Goal: Task Accomplishment & Management: Use online tool/utility

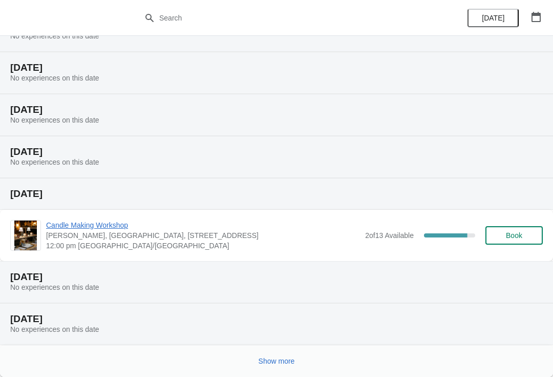
scroll to position [95, 0]
click at [284, 366] on button "Show more" at bounding box center [277, 360] width 45 height 18
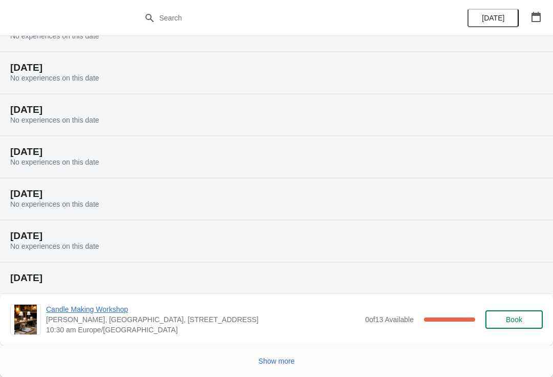
scroll to position [565, 0]
click at [132, 322] on span "[PERSON_NAME], [GEOGRAPHIC_DATA], [STREET_ADDRESS]" at bounding box center [203, 319] width 314 height 10
click at [68, 309] on span "Candle Making Workshop" at bounding box center [203, 309] width 314 height 10
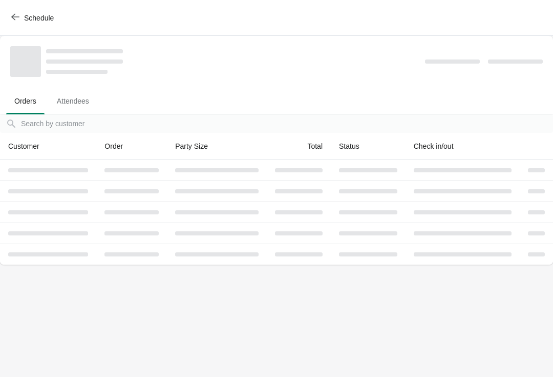
scroll to position [0, 0]
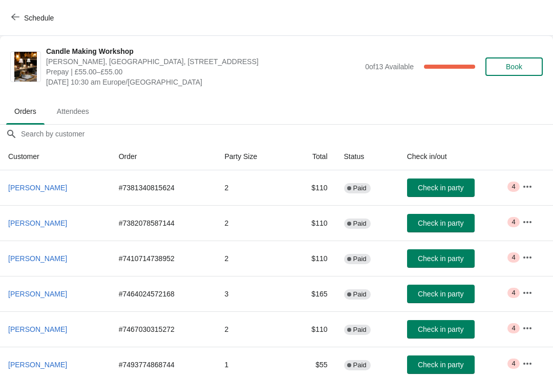
click at [16, 16] on icon "button" at bounding box center [15, 17] width 8 height 8
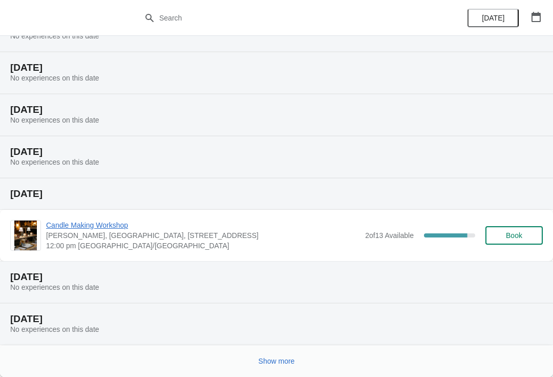
scroll to position [95, 0]
click at [281, 363] on span "Show more" at bounding box center [277, 361] width 36 height 8
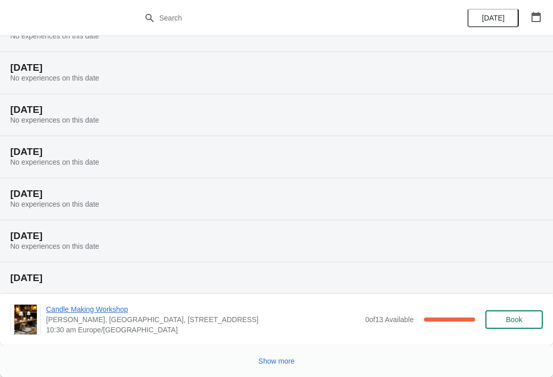
scroll to position [565, 0]
click at [286, 368] on button "Show more" at bounding box center [277, 360] width 45 height 18
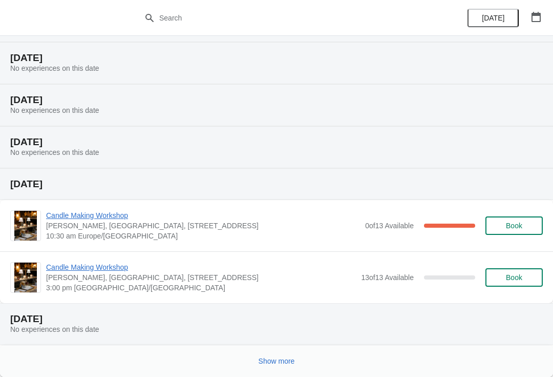
scroll to position [994, 0]
click at [106, 217] on span "Candle Making Workshop" at bounding box center [203, 215] width 314 height 10
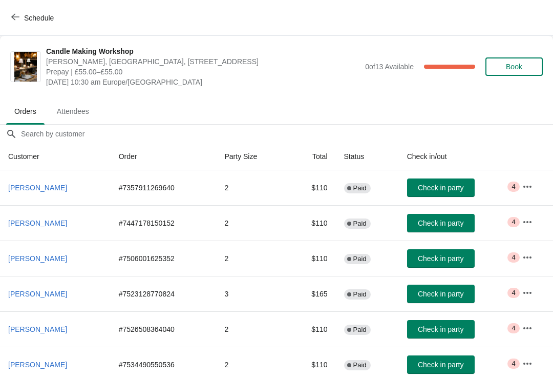
click at [35, 19] on span "Schedule" at bounding box center [39, 18] width 30 height 8
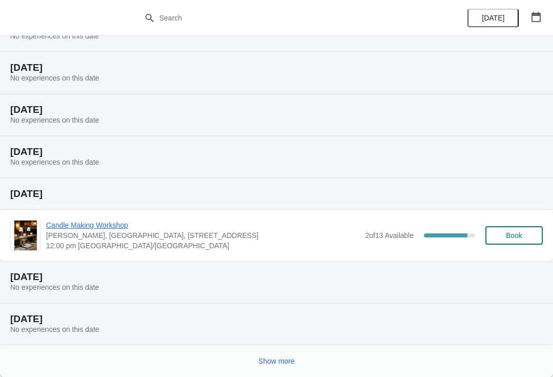
click at [274, 359] on span "Show more" at bounding box center [277, 361] width 36 height 8
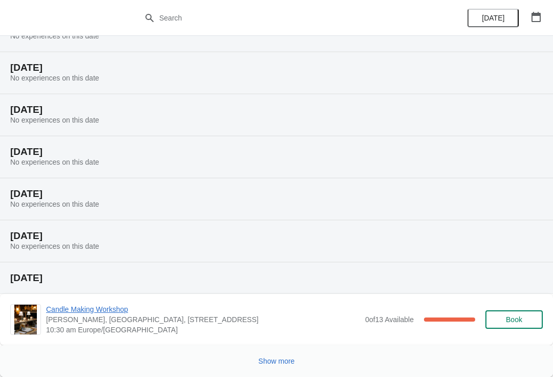
scroll to position [565, 0]
click at [278, 361] on span "Show more" at bounding box center [277, 361] width 36 height 8
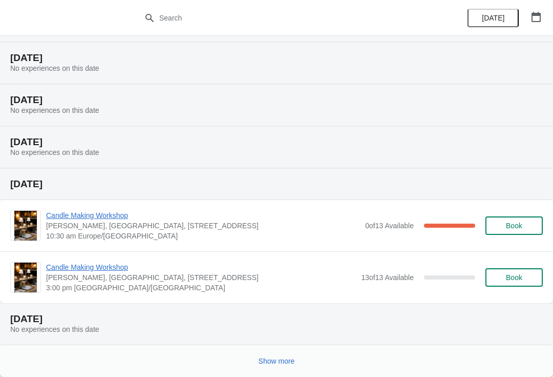
scroll to position [994, 0]
click at [285, 367] on button "Show more" at bounding box center [277, 360] width 45 height 18
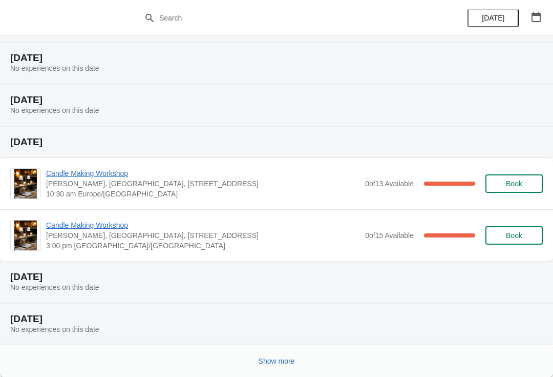
scroll to position [1423, 0]
click at [280, 358] on span "Show more" at bounding box center [277, 361] width 36 height 8
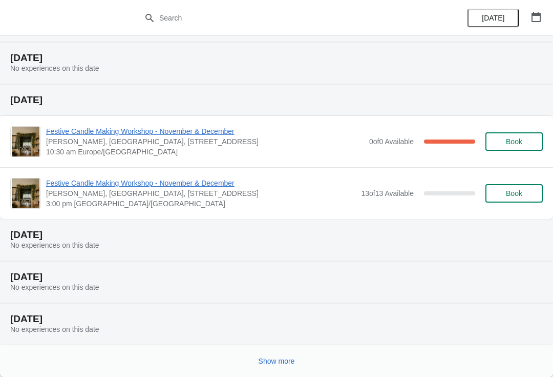
scroll to position [1852, 0]
click at [210, 135] on span "Festive Candle Making Workshop - November & December" at bounding box center [205, 131] width 318 height 10
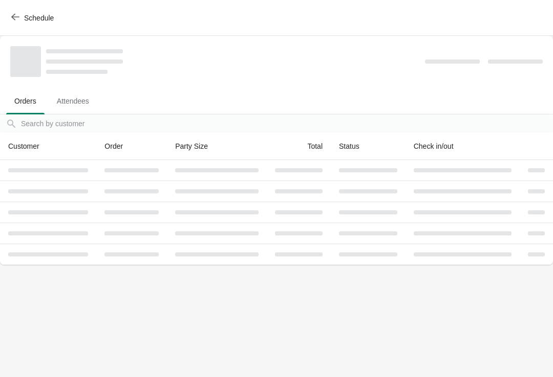
scroll to position [0, 0]
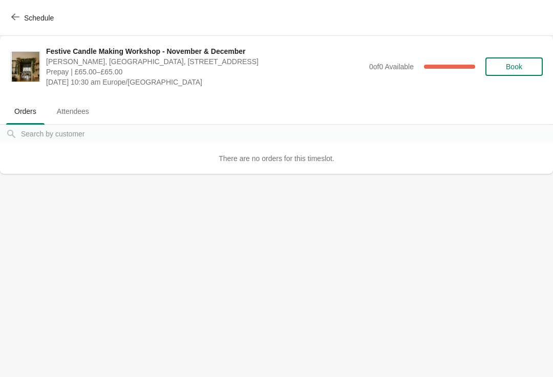
click at [41, 17] on span "Schedule" at bounding box center [39, 18] width 30 height 8
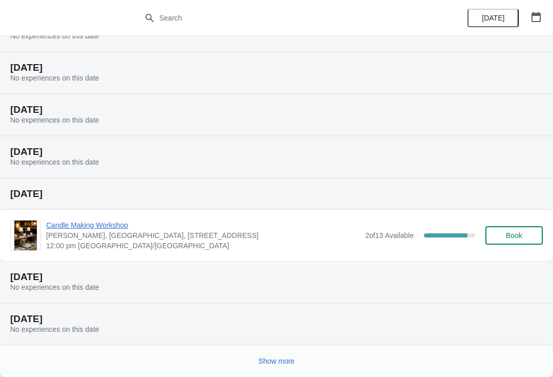
scroll to position [95, 0]
click at [278, 367] on button "Show more" at bounding box center [277, 360] width 45 height 18
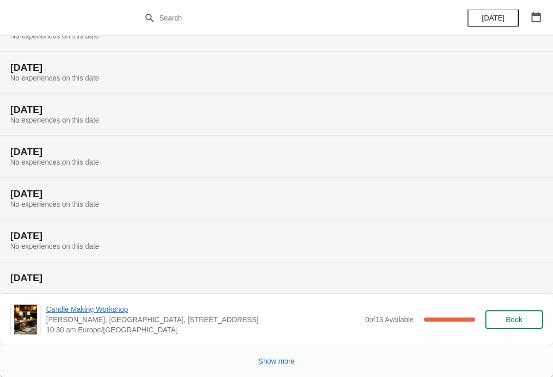
scroll to position [565, 0]
click at [534, 19] on icon "button" at bounding box center [536, 17] width 10 height 10
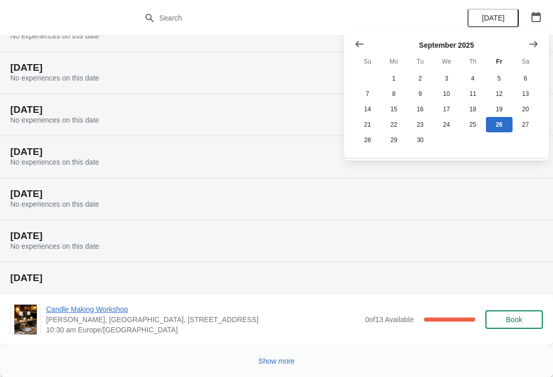
click at [535, 41] on icon "Show next month, October 2025" at bounding box center [534, 44] width 10 height 10
click at [536, 44] on icon "Show next month, November 2025" at bounding box center [534, 43] width 8 height 6
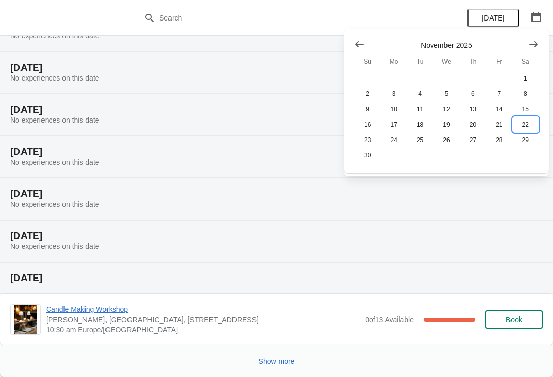
click at [520, 132] on button "22" at bounding box center [526, 124] width 26 height 15
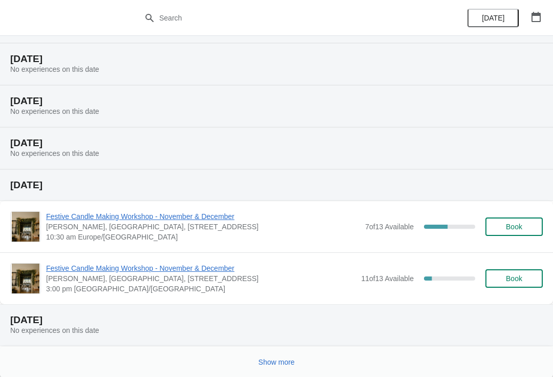
scroll to position [147, 0]
click at [211, 215] on span "Festive Candle Making Workshop - November & December" at bounding box center [203, 216] width 314 height 10
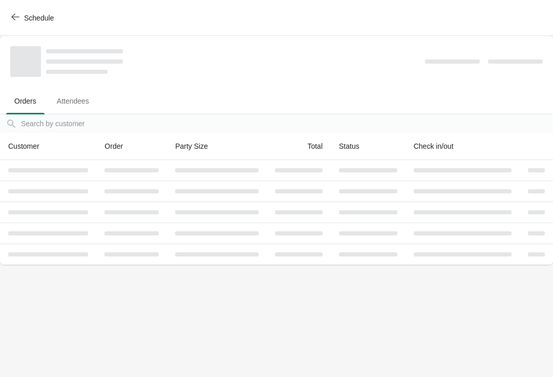
scroll to position [0, 0]
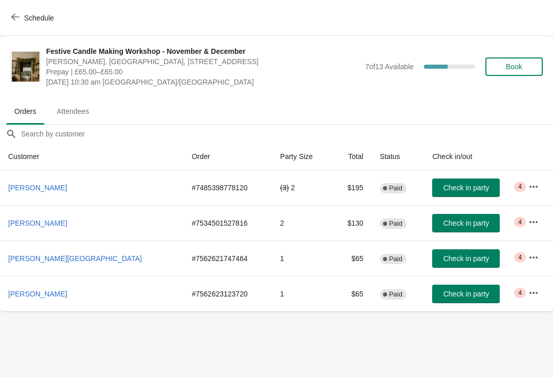
click at [22, 22] on span "Schedule" at bounding box center [33, 18] width 40 height 10
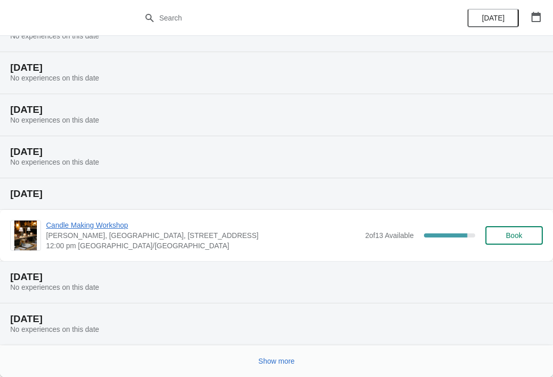
scroll to position [95, 0]
click at [544, 14] on button "button" at bounding box center [536, 17] width 18 height 18
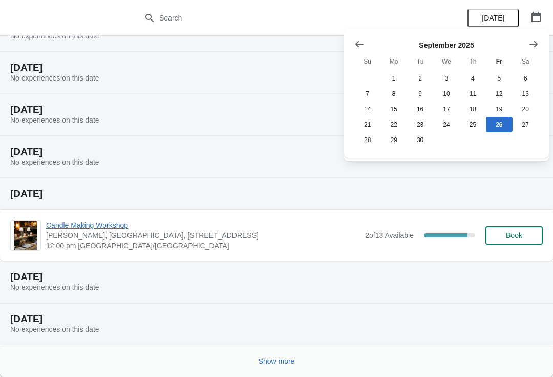
click at [536, 46] on icon "Show next month, October 2025" at bounding box center [534, 44] width 10 height 10
click at [535, 47] on icon "Show next month, November 2025" at bounding box center [534, 44] width 10 height 10
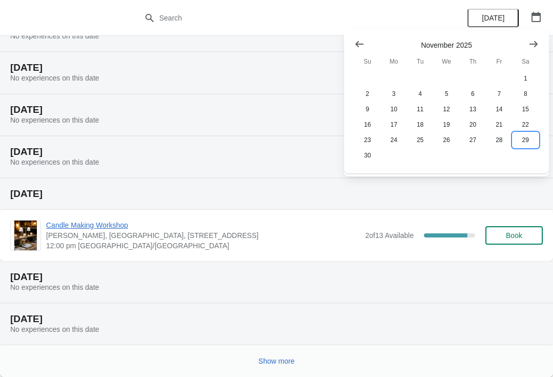
click at [526, 142] on button "29" at bounding box center [526, 139] width 26 height 15
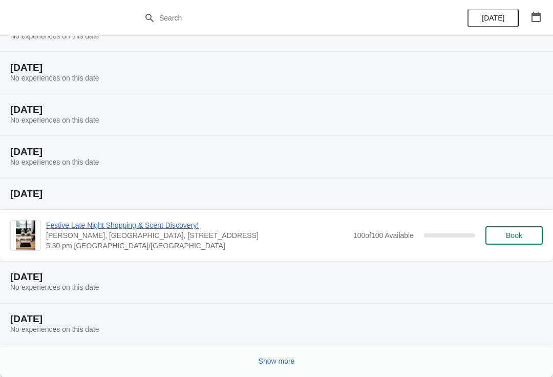
click at [283, 367] on button "Show more" at bounding box center [277, 360] width 45 height 18
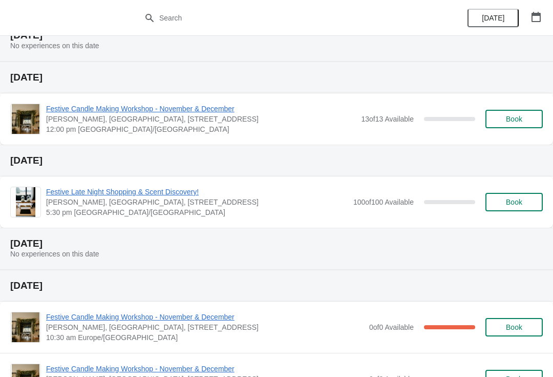
scroll to position [502, 0]
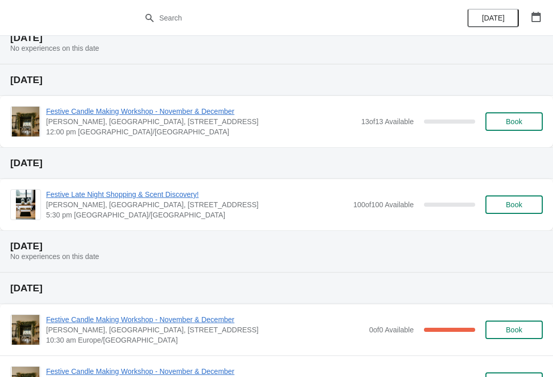
click at [220, 110] on span "Festive Candle Making Workshop - November & December" at bounding box center [201, 111] width 310 height 10
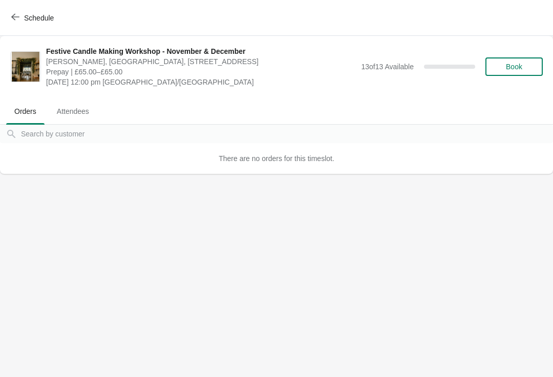
click at [77, 112] on span "Attendees" at bounding box center [73, 111] width 49 height 18
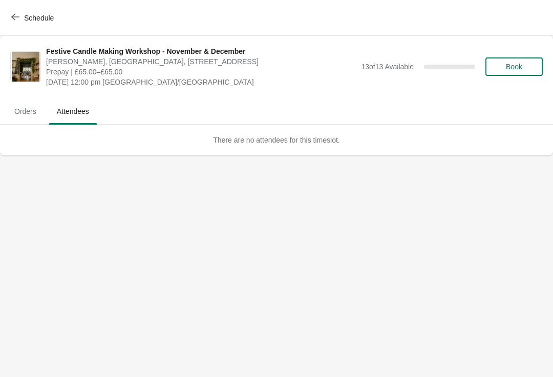
click at [21, 19] on span "Schedule" at bounding box center [33, 18] width 40 height 10
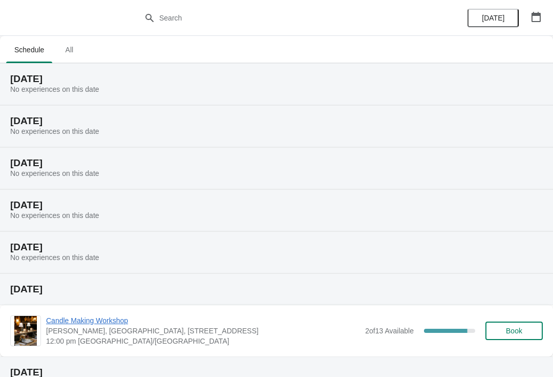
click at [119, 320] on span "Candle Making Workshop" at bounding box center [203, 320] width 314 height 10
